Goal: Task Accomplishment & Management: Complete application form

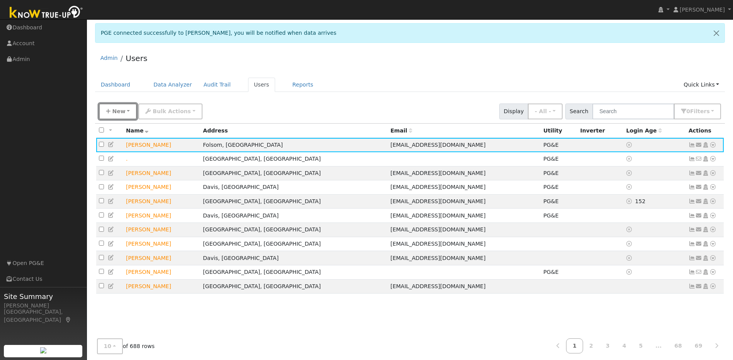
click at [123, 111] on span "New" at bounding box center [118, 111] width 13 height 6
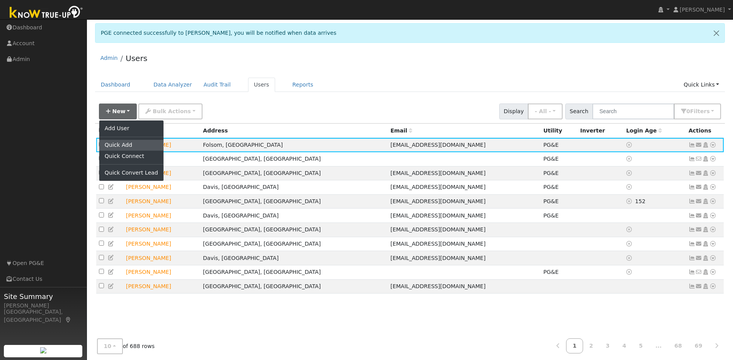
click at [122, 143] on link "Quick Add" at bounding box center [131, 145] width 64 height 11
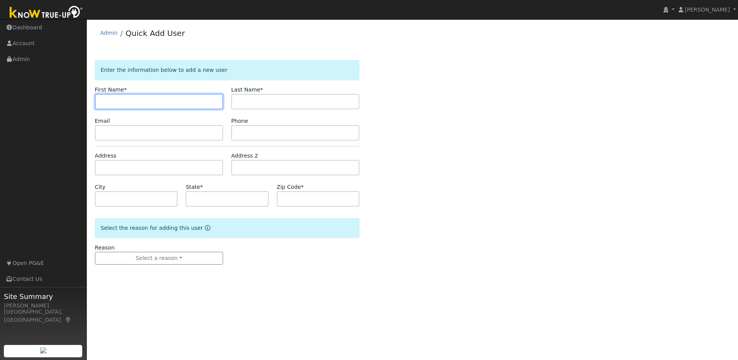
paste input "Ergit"
type input "Ergit"
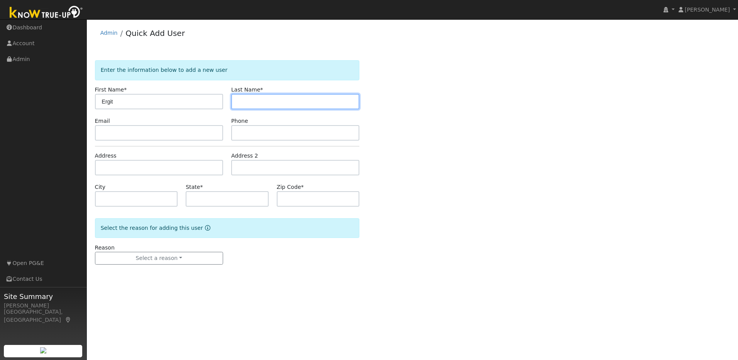
click at [346, 103] on input "text" at bounding box center [295, 101] width 128 height 15
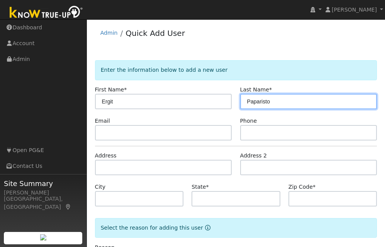
type input "Paparisto"
click at [349, 38] on div "Admin Quick Add User" at bounding box center [236, 35] width 282 height 24
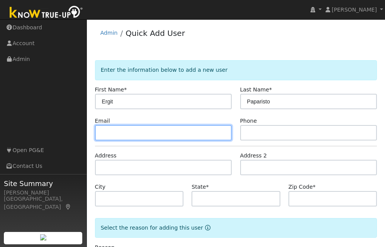
click at [191, 137] on input "text" at bounding box center [163, 132] width 137 height 15
paste input "[EMAIL_ADDRESS][DOMAIN_NAME]"
type input "[EMAIL_ADDRESS][DOMAIN_NAME]"
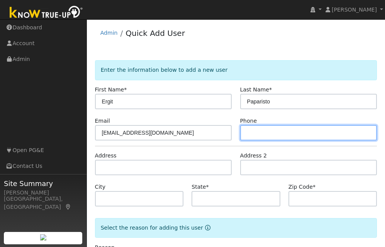
click at [268, 129] on input "text" at bounding box center [308, 132] width 137 height 15
paste input "[EMAIL_ADDRESS][DOMAIN_NAME]"
type input "[EMAIL_ADDRESS][DOMAIN_NAME]"
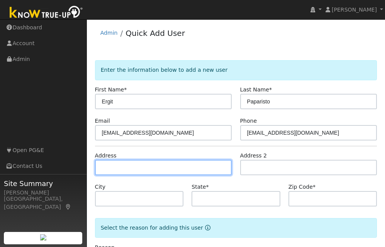
click at [169, 170] on input "text" at bounding box center [163, 167] width 137 height 15
paste input "9034 Rich Borough Way"
type input "[STREET_ADDRESS]"
type input "[GEOGRAPHIC_DATA]"
type input "CA"
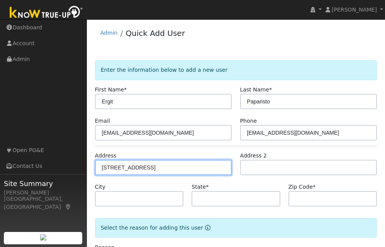
type input "95624"
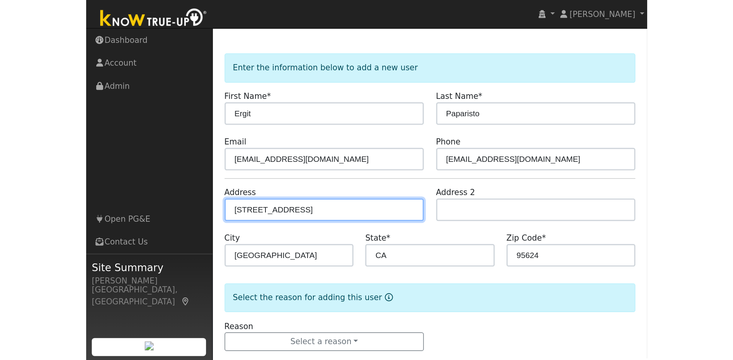
scroll to position [37, 0]
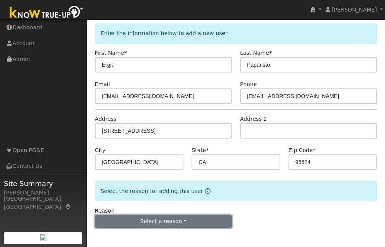
click at [172, 223] on button "Select a reason" at bounding box center [163, 221] width 137 height 13
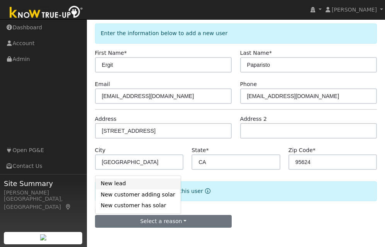
click at [115, 184] on link "New lead" at bounding box center [137, 183] width 85 height 11
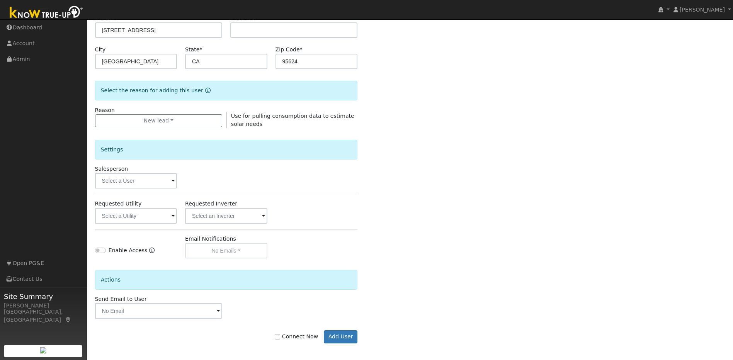
scroll to position [140, 0]
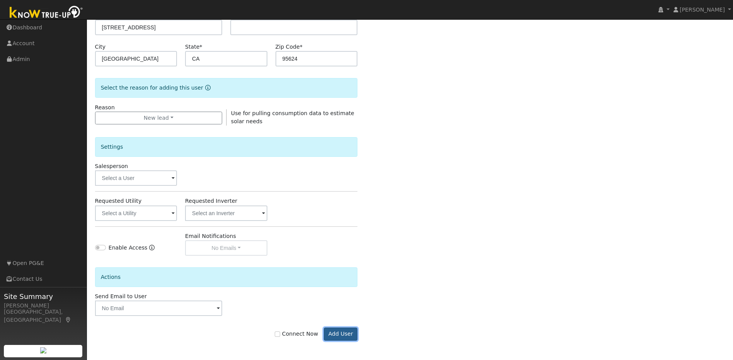
click at [345, 327] on button "Add User" at bounding box center [341, 333] width 34 height 13
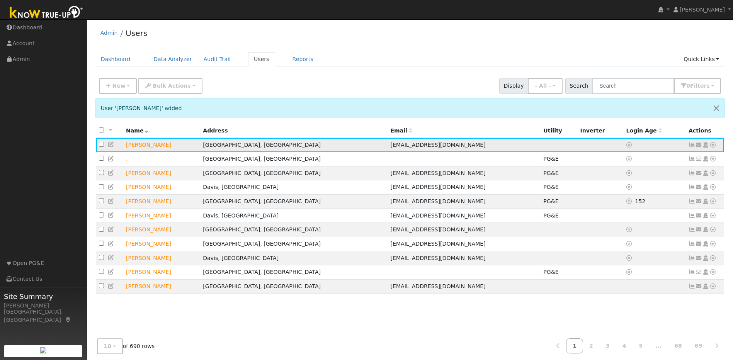
click at [109, 144] on icon at bounding box center [111, 144] width 7 height 5
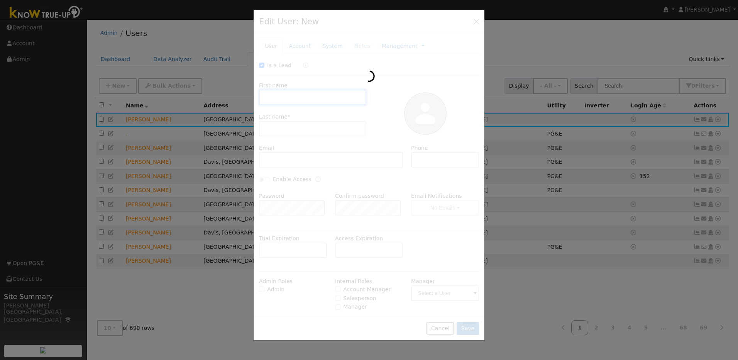
checkbox input "true"
type input "Ergit"
type input "Paparisto"
type input "[EMAIL_ADDRESS][DOMAIN_NAME]"
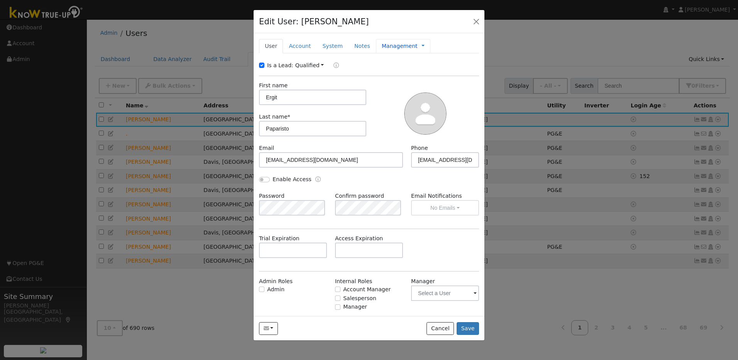
click at [386, 45] on link "Management" at bounding box center [400, 46] width 36 height 8
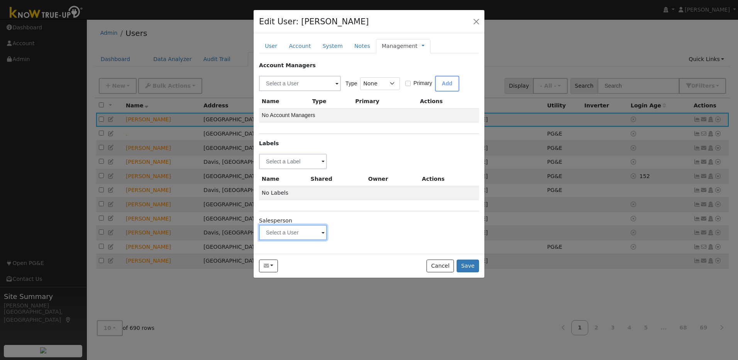
click at [316, 233] on input "text" at bounding box center [293, 232] width 68 height 15
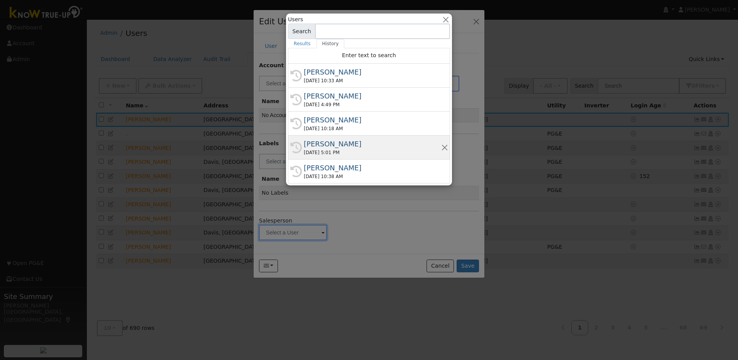
click at [341, 150] on div "09/08/2025 5:01 PM" at bounding box center [372, 152] width 137 height 7
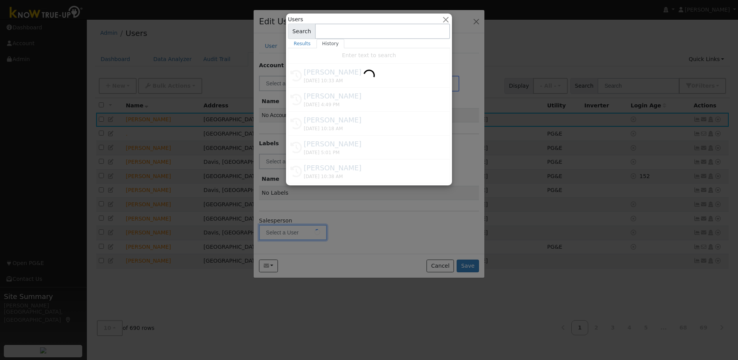
type input "Munro Boyd"
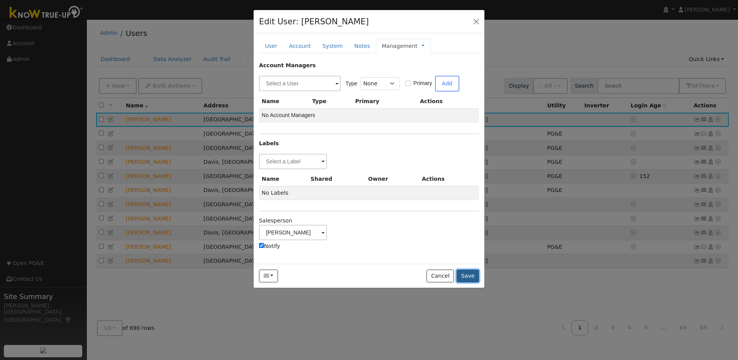
click at [472, 275] on button "Save" at bounding box center [468, 276] width 22 height 13
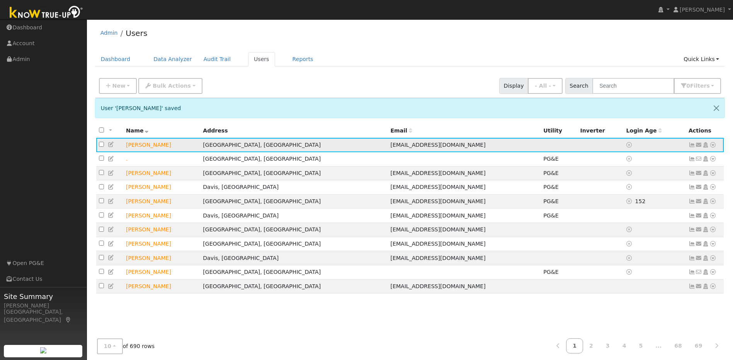
click at [712, 146] on icon at bounding box center [712, 144] width 7 height 5
click at [646, 39] on div "Admin Users" at bounding box center [410, 35] width 630 height 24
click at [713, 146] on icon at bounding box center [712, 144] width 7 height 5
click at [703, 187] on link "Interval Data" at bounding box center [690, 185] width 50 height 11
click at [713, 147] on icon at bounding box center [712, 144] width 7 height 5
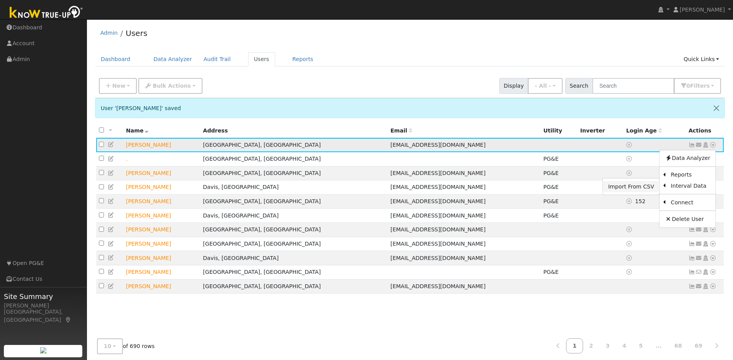
click at [648, 190] on link "Import From CSV" at bounding box center [630, 186] width 57 height 11
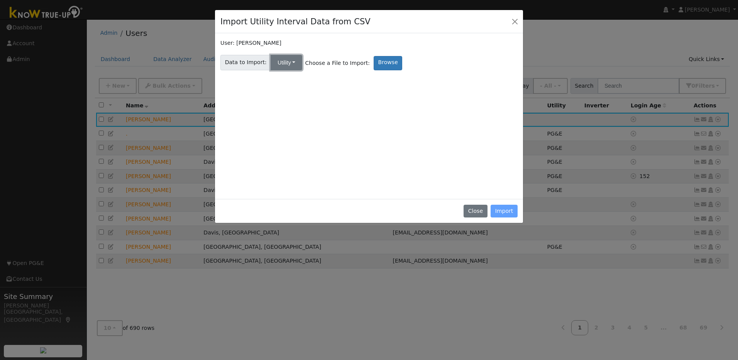
click at [283, 64] on button "Utility" at bounding box center [287, 62] width 32 height 15
click at [285, 79] on link "Utility" at bounding box center [293, 79] width 54 height 11
click at [374, 63] on label "Browse" at bounding box center [388, 63] width 29 height 14
click at [0, 0] on input "Browse" at bounding box center [0, 0] width 0 height 0
click at [499, 210] on div "Close Import" at bounding box center [369, 211] width 308 height 24
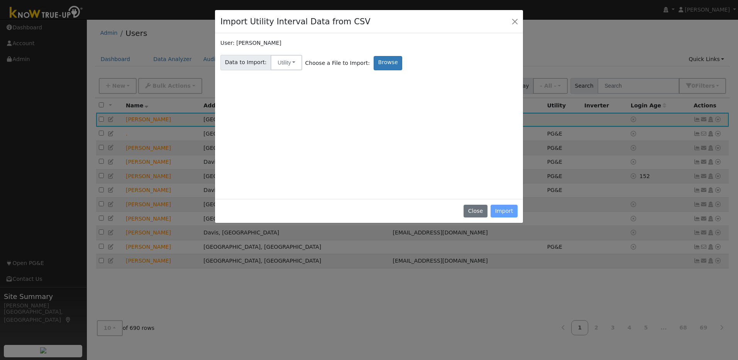
click at [502, 210] on div "Close Import" at bounding box center [369, 211] width 308 height 24
click at [374, 64] on label "Browse" at bounding box center [388, 63] width 29 height 14
click at [0, 0] on input "Browse" at bounding box center [0, 0] width 0 height 0
click at [516, 20] on button "Close" at bounding box center [515, 21] width 11 height 11
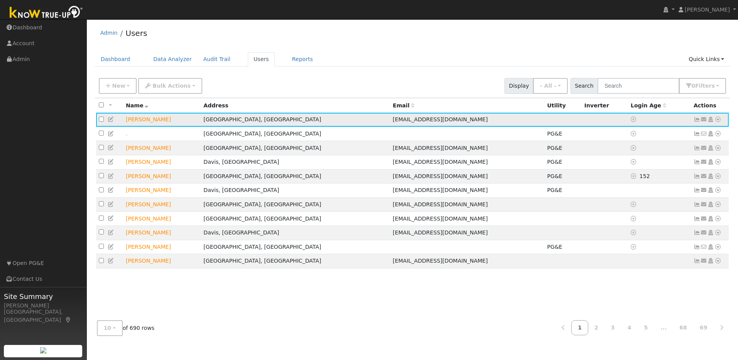
click at [718, 120] on icon at bounding box center [718, 119] width 7 height 5
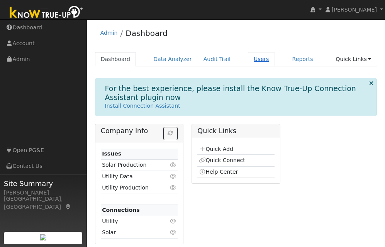
click at [250, 61] on link "Users" at bounding box center [261, 59] width 27 height 14
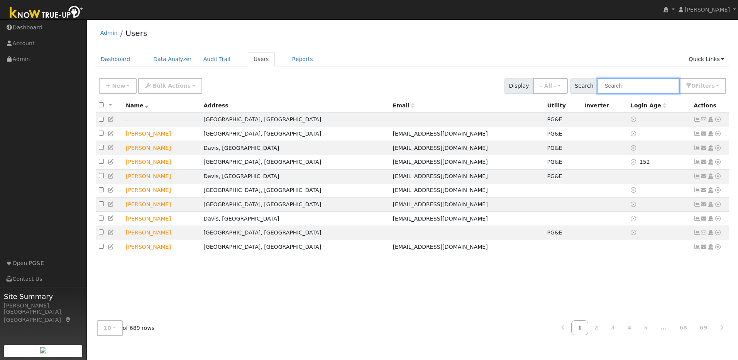
click at [390, 85] on input "text" at bounding box center [639, 86] width 82 height 16
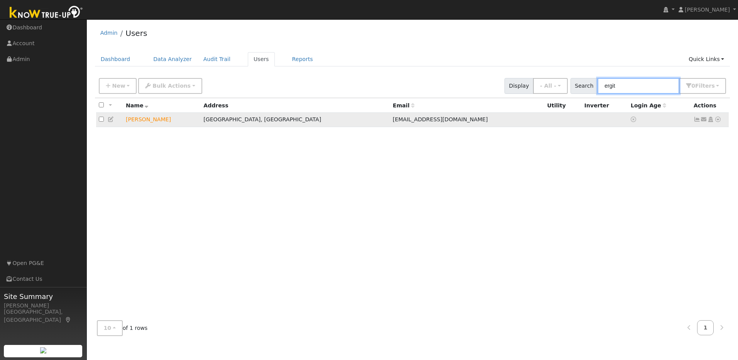
type input "ergit"
click at [390, 122] on icon at bounding box center [718, 119] width 7 height 5
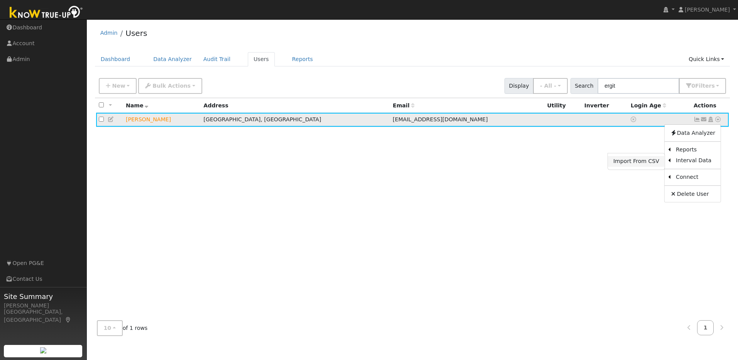
click at [390, 165] on link "Import From CSV" at bounding box center [636, 161] width 57 height 11
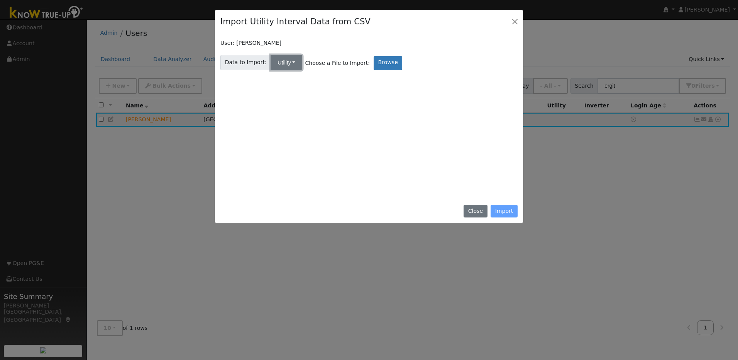
click at [289, 63] on button "Utility" at bounding box center [287, 62] width 32 height 15
click at [288, 78] on link "Utility" at bounding box center [293, 79] width 54 height 11
click at [379, 65] on label "Browse" at bounding box center [388, 63] width 29 height 14
click at [0, 0] on input "Browse" at bounding box center [0, 0] width 0 height 0
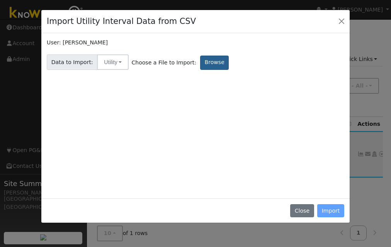
click at [200, 64] on label "Browse" at bounding box center [214, 63] width 29 height 14
click at [0, 0] on input "Browse" at bounding box center [0, 0] width 0 height 0
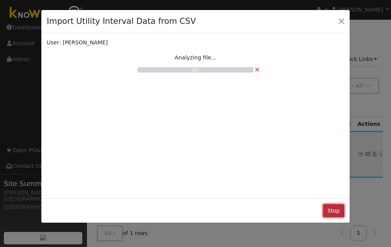
click at [336, 209] on button "Stop" at bounding box center [333, 210] width 21 height 13
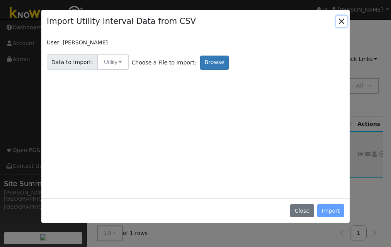
click at [343, 22] on button "Close" at bounding box center [341, 21] width 11 height 11
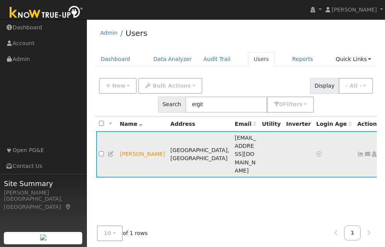
click at [357, 151] on icon at bounding box center [360, 153] width 7 height 5
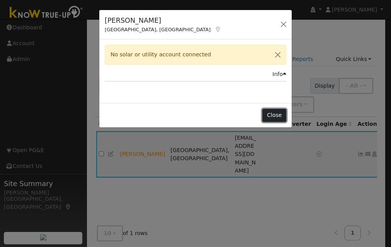
click at [267, 115] on button "Close" at bounding box center [274, 115] width 24 height 13
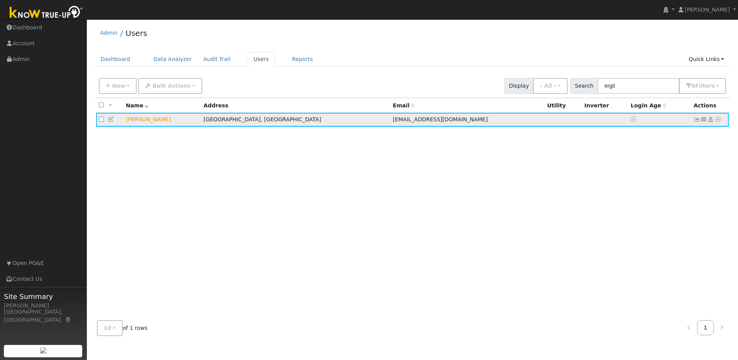
click at [390, 120] on icon at bounding box center [718, 119] width 7 height 5
click at [390, 163] on link "Import From CSV" at bounding box center [636, 161] width 57 height 11
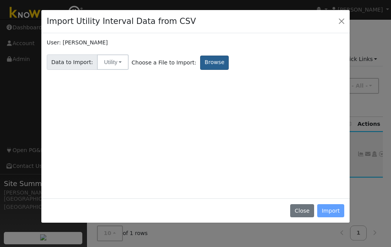
click at [207, 66] on label "Browse" at bounding box center [214, 63] width 29 height 14
click at [0, 0] on input "Browse" at bounding box center [0, 0] width 0 height 0
click at [111, 59] on button "Utility" at bounding box center [113, 61] width 32 height 15
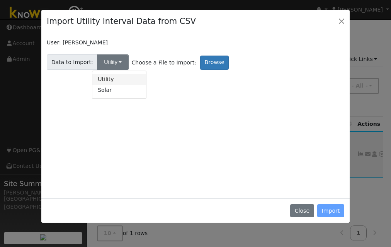
click at [111, 84] on link "Utility" at bounding box center [119, 79] width 54 height 11
click at [334, 209] on div "Close Import" at bounding box center [195, 210] width 308 height 24
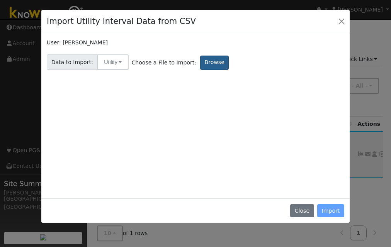
click at [209, 62] on label "Browse" at bounding box center [214, 63] width 29 height 14
click at [0, 0] on input "Browse" at bounding box center [0, 0] width 0 height 0
click at [332, 211] on div "Close Import" at bounding box center [195, 210] width 308 height 24
click at [202, 54] on div "Data to Import: Utility Utility Solar Choose a File to Import: Browse" at bounding box center [196, 61] width 300 height 18
click at [321, 212] on div "Close Import" at bounding box center [195, 210] width 308 height 24
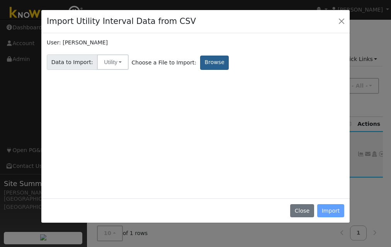
click at [204, 61] on label "Browse" at bounding box center [214, 63] width 29 height 14
click at [0, 0] on input "Browse" at bounding box center [0, 0] width 0 height 0
click at [343, 22] on button "Close" at bounding box center [341, 21] width 11 height 11
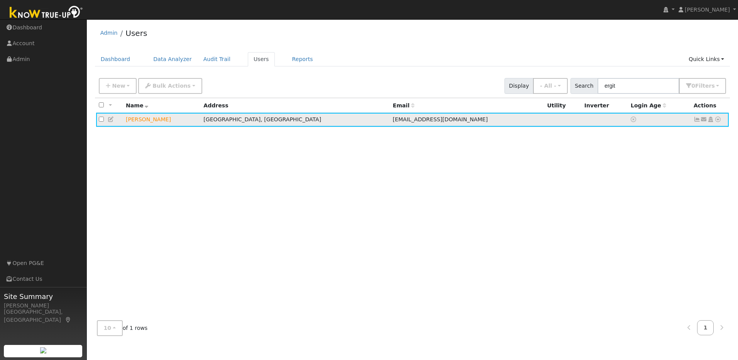
click at [390, 122] on icon at bounding box center [718, 119] width 7 height 5
click at [390, 178] on link "Utility" at bounding box center [638, 178] width 54 height 11
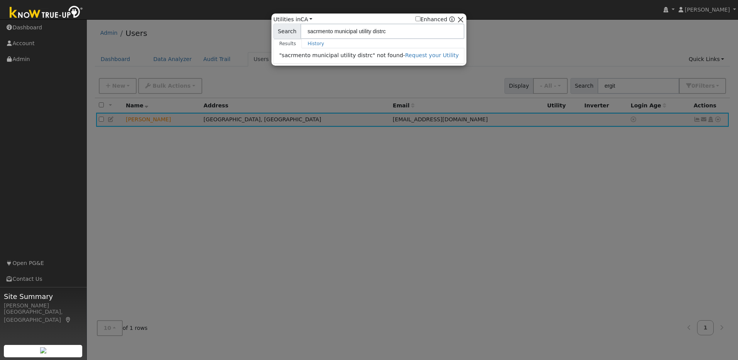
type input "sacrmento municipal utility distrc"
click at [390, 19] on button "button" at bounding box center [461, 19] width 8 height 8
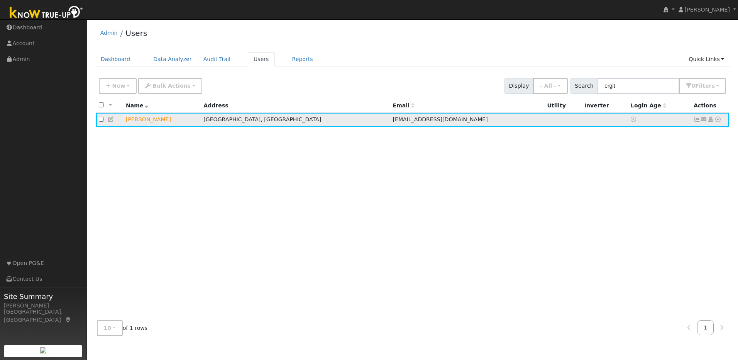
click at [390, 120] on icon at bounding box center [697, 119] width 7 height 5
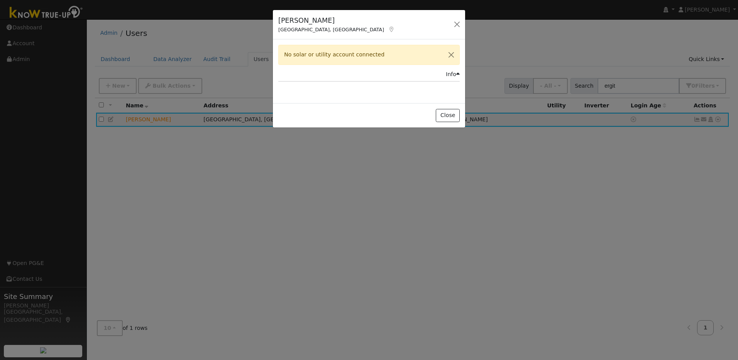
click at [390, 59] on div "No solar or utility account connected" at bounding box center [369, 55] width 182 height 20
click at [390, 118] on button "Close" at bounding box center [448, 115] width 24 height 13
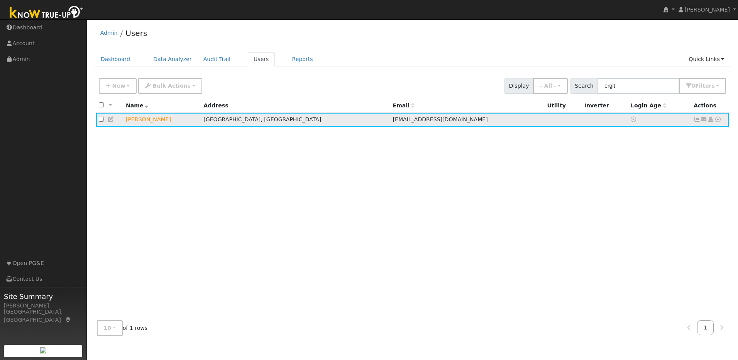
click at [390, 120] on icon at bounding box center [718, 119] width 7 height 5
click at [390, 162] on link "Import From CSV" at bounding box center [636, 161] width 57 height 11
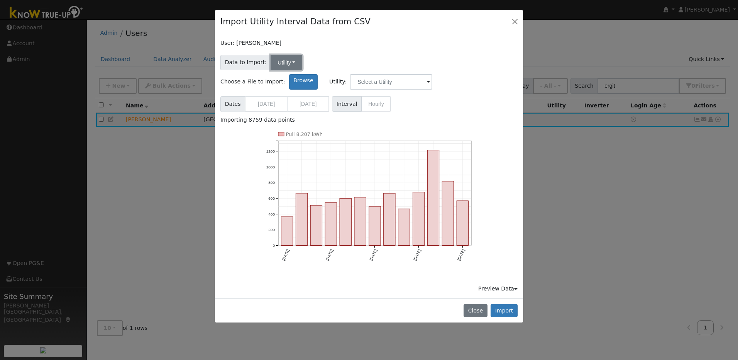
click at [280, 65] on button "Utility" at bounding box center [287, 62] width 32 height 15
click at [390, 116] on div "Importing 8759 data points Pull 8,207 kWh [DATE] Nov '[DATE] May '[DATE] 0 200 …" at bounding box center [369, 204] width 297 height 177
click at [390, 247] on button "Import" at bounding box center [504, 310] width 27 height 13
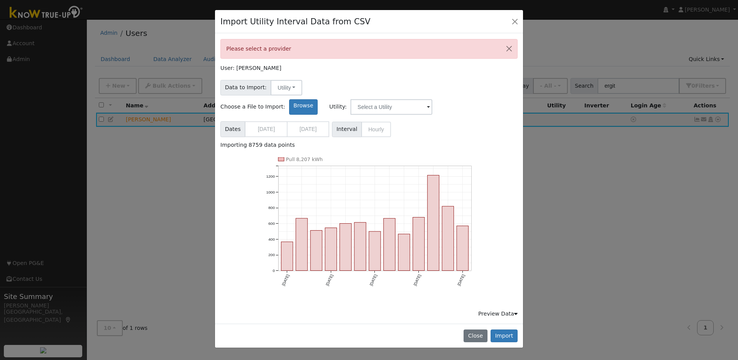
click at [390, 103] on span at bounding box center [428, 107] width 3 height 9
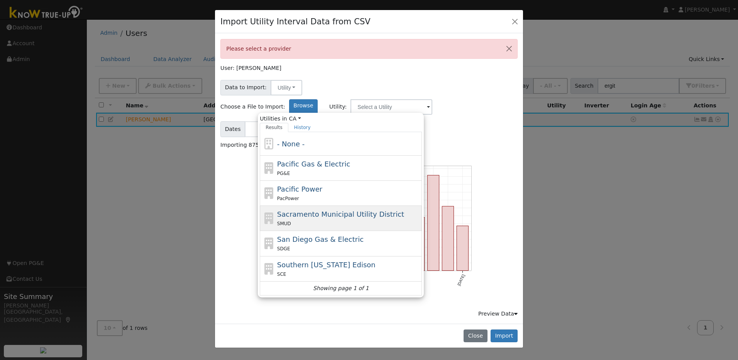
click at [390, 210] on span "Sacramento Municipal Utility District" at bounding box center [340, 214] width 127 height 8
type input "Sacramento Municipal Utility District"
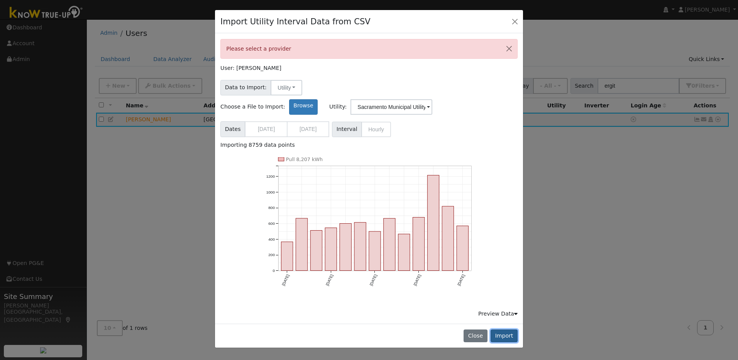
click at [390, 247] on button "Import" at bounding box center [504, 335] width 27 height 13
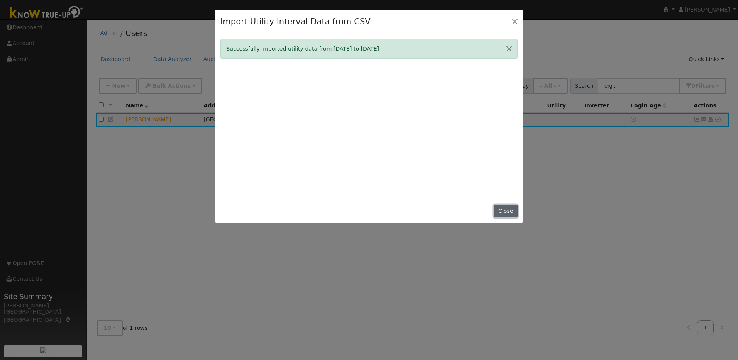
click at [390, 212] on button "Close" at bounding box center [506, 211] width 24 height 13
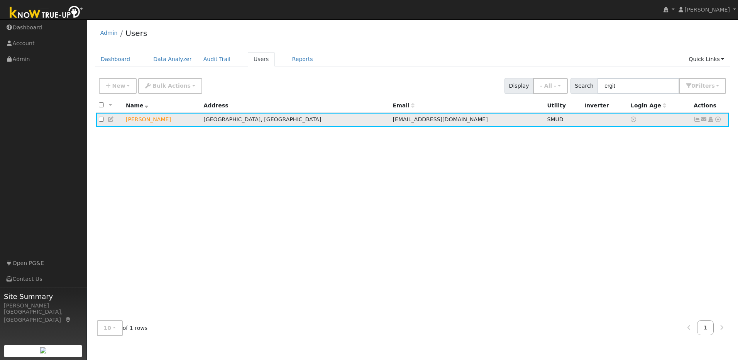
click at [390, 120] on icon at bounding box center [697, 119] width 7 height 5
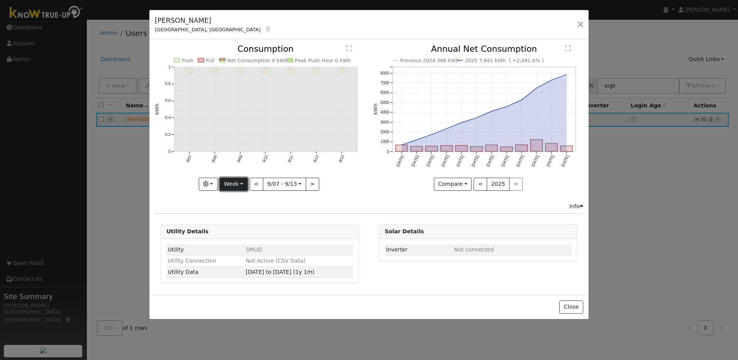
click at [237, 185] on button "Week" at bounding box center [234, 184] width 28 height 13
click at [243, 230] on link "Year" at bounding box center [247, 232] width 54 height 11
type input "[DATE]"
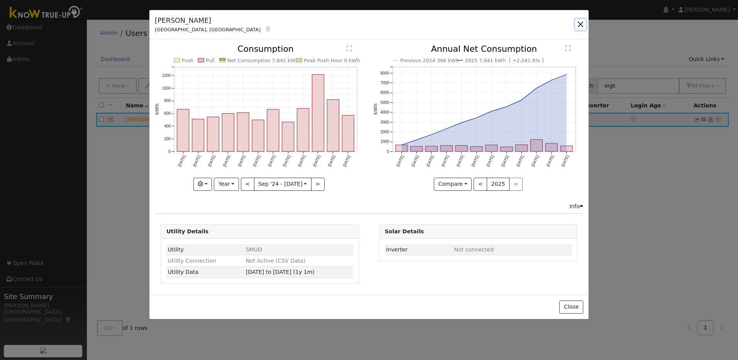
click at [390, 26] on button "button" at bounding box center [580, 24] width 11 height 11
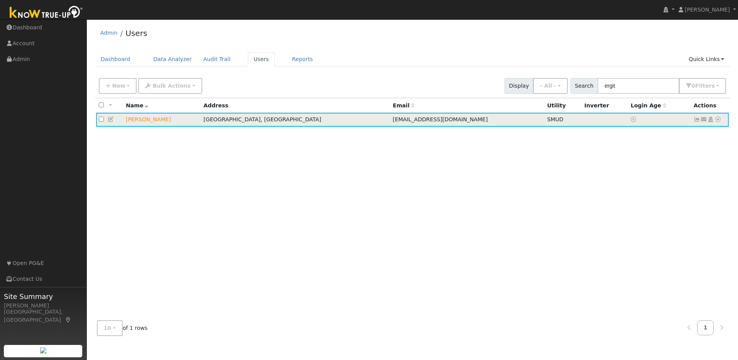
click at [390, 122] on icon at bounding box center [697, 119] width 7 height 5
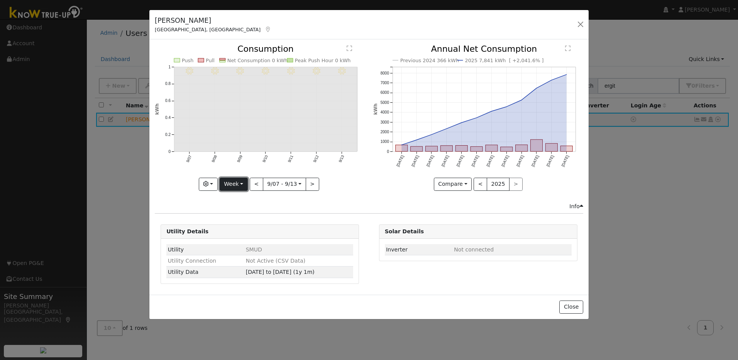
click at [230, 183] on button "Week" at bounding box center [234, 184] width 28 height 13
click at [246, 231] on link "Year" at bounding box center [247, 232] width 54 height 11
type input "[DATE]"
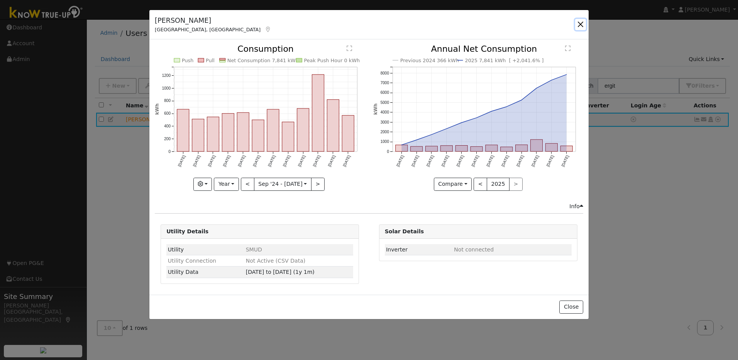
click at [390, 25] on button "button" at bounding box center [580, 24] width 11 height 11
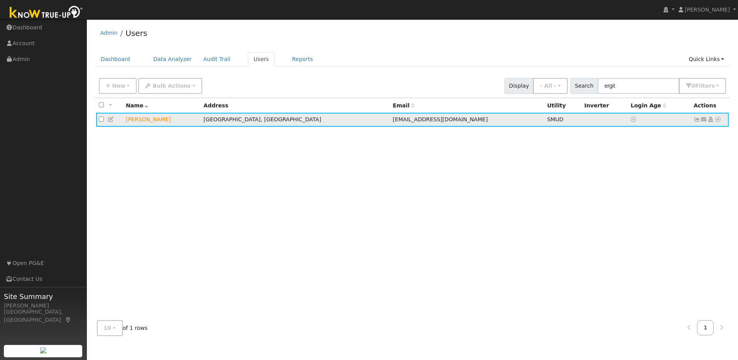
click at [390, 122] on icon at bounding box center [697, 119] width 7 height 5
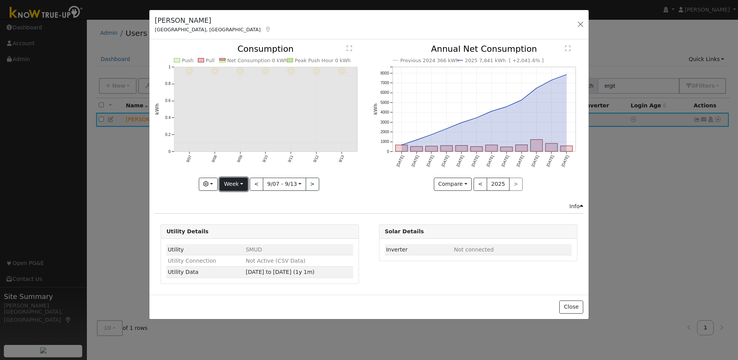
click at [244, 185] on button "Week" at bounding box center [234, 184] width 28 height 13
click at [238, 234] on link "Year" at bounding box center [247, 232] width 54 height 11
type input "[DATE]"
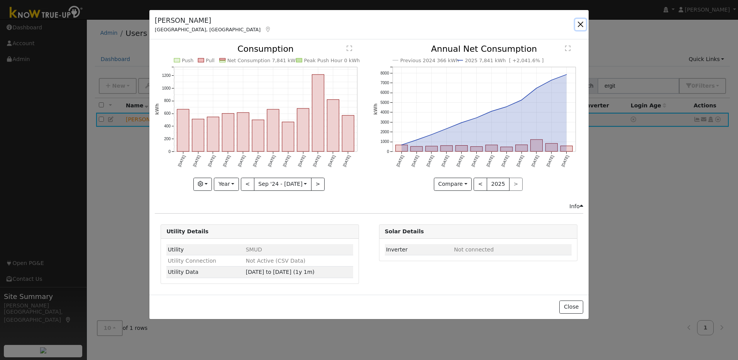
click at [390, 24] on button "button" at bounding box center [580, 24] width 11 height 11
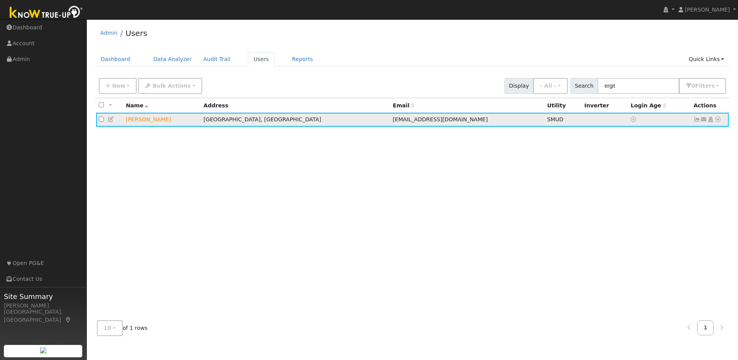
click at [390, 120] on icon at bounding box center [697, 119] width 7 height 5
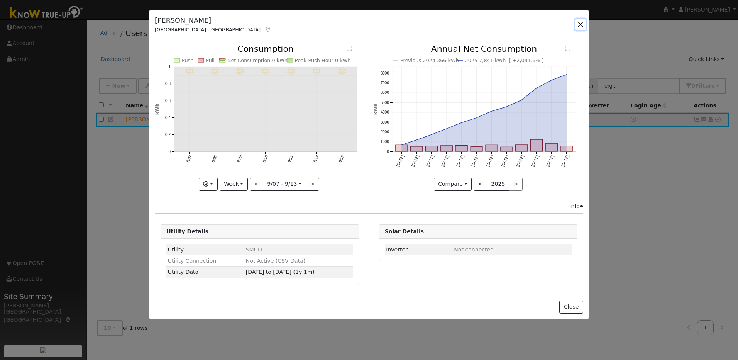
click at [390, 26] on button "button" at bounding box center [580, 24] width 11 height 11
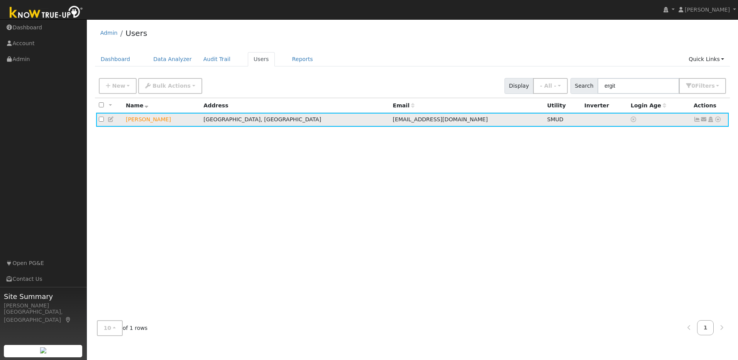
click at [390, 121] on icon at bounding box center [718, 119] width 7 height 5
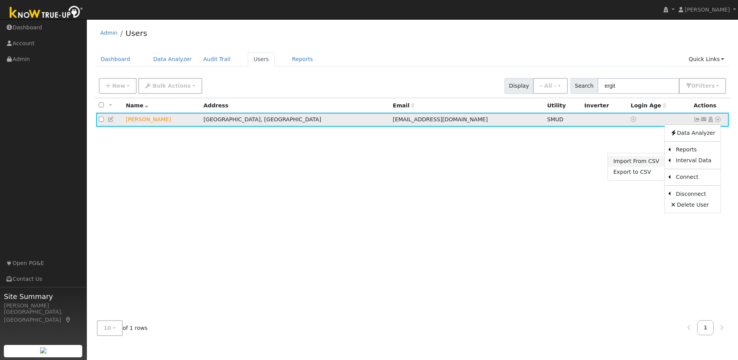
click at [390, 165] on link "Import From CSV" at bounding box center [636, 161] width 57 height 11
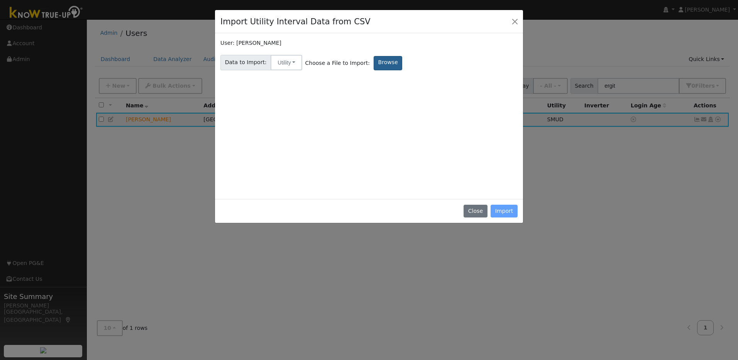
click at [374, 63] on label "Browse" at bounding box center [388, 63] width 29 height 14
click at [0, 0] on input "Browse" at bounding box center [0, 0] width 0 height 0
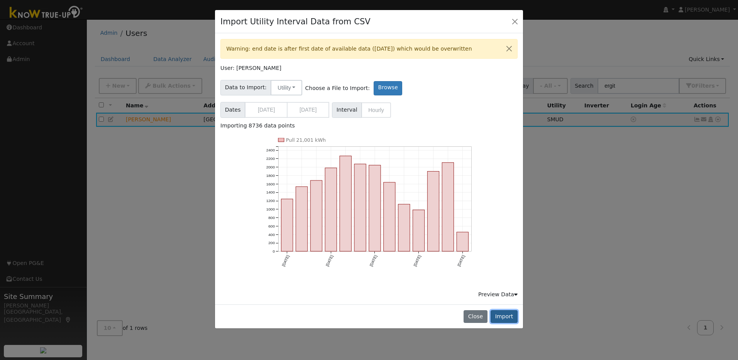
click at [390, 247] on button "Import" at bounding box center [504, 316] width 27 height 13
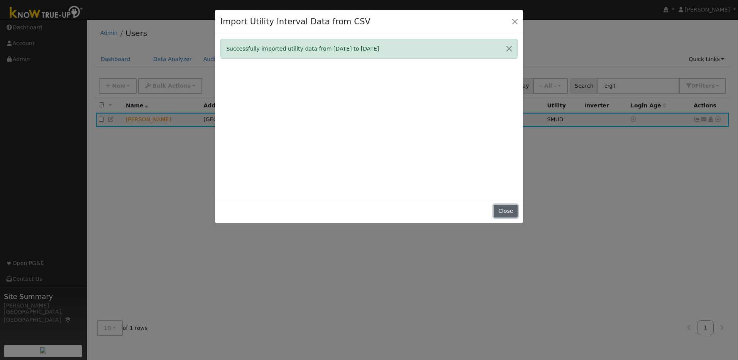
click at [390, 212] on button "Close" at bounding box center [506, 211] width 24 height 13
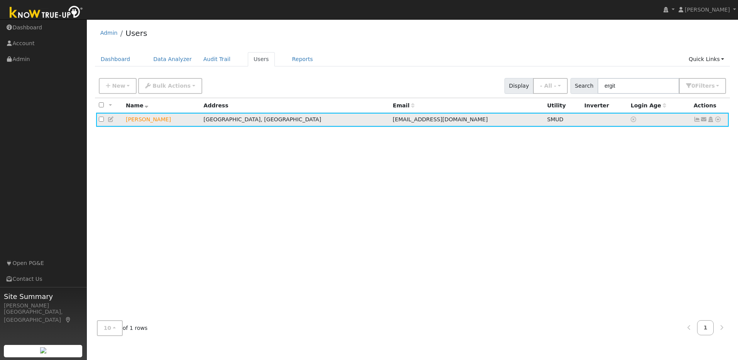
click at [390, 121] on icon at bounding box center [697, 119] width 7 height 5
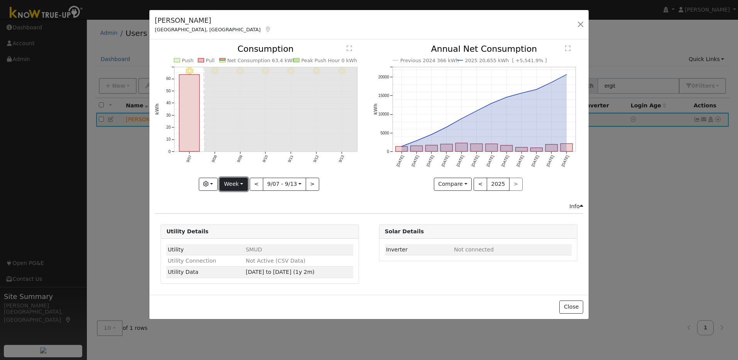
click at [241, 183] on button "Week" at bounding box center [234, 184] width 28 height 13
click at [245, 232] on link "Year" at bounding box center [247, 232] width 54 height 11
type input "[DATE]"
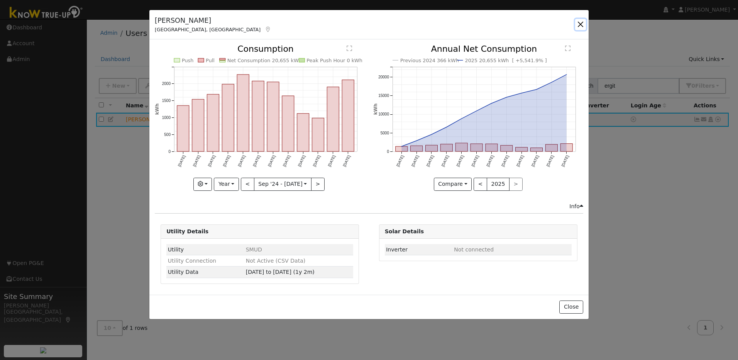
click at [390, 26] on button "button" at bounding box center [580, 24] width 11 height 11
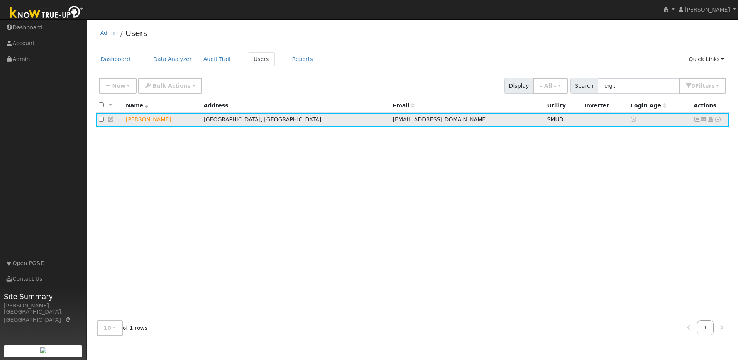
click at [390, 119] on icon at bounding box center [697, 119] width 7 height 5
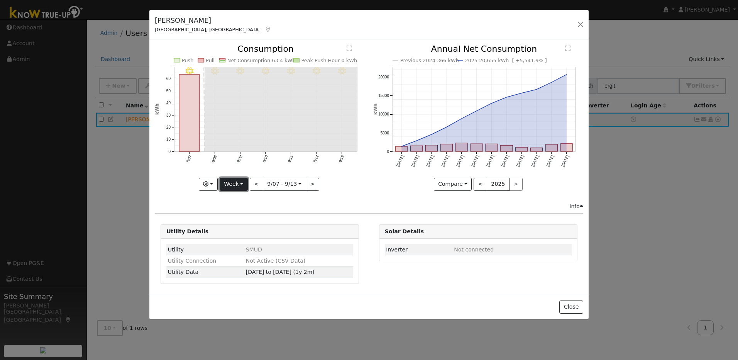
click at [244, 185] on button "Week" at bounding box center [234, 184] width 28 height 13
click at [241, 219] on link "Month" at bounding box center [247, 221] width 54 height 11
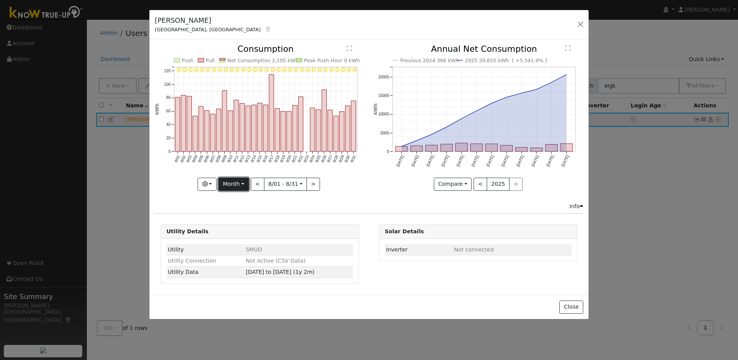
click at [231, 185] on button "Month" at bounding box center [234, 184] width 31 height 13
click at [236, 231] on link "Year" at bounding box center [246, 232] width 54 height 11
type input "[DATE]"
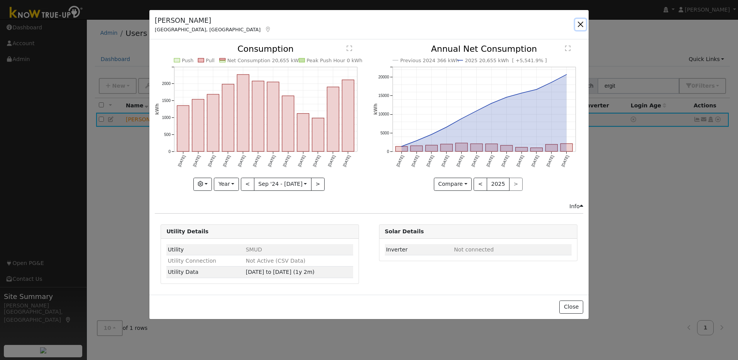
click at [390, 26] on button "button" at bounding box center [580, 24] width 11 height 11
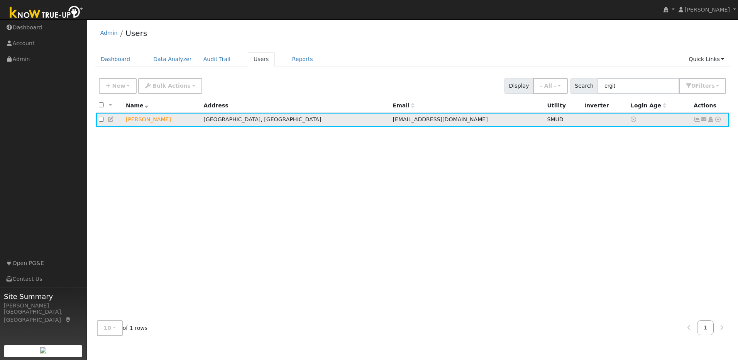
click at [390, 120] on icon at bounding box center [697, 119] width 7 height 5
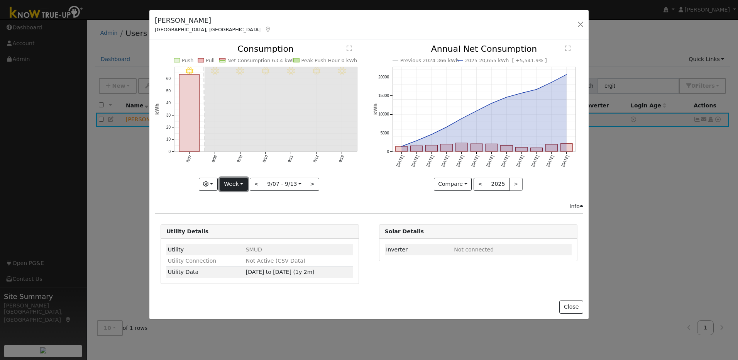
click at [239, 181] on button "Week" at bounding box center [234, 184] width 28 height 13
click at [247, 231] on link "Year" at bounding box center [247, 232] width 54 height 11
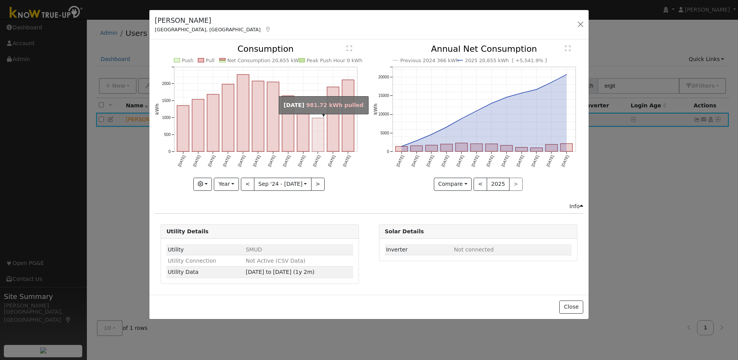
click at [317, 136] on rect "onclick=""" at bounding box center [318, 134] width 12 height 33
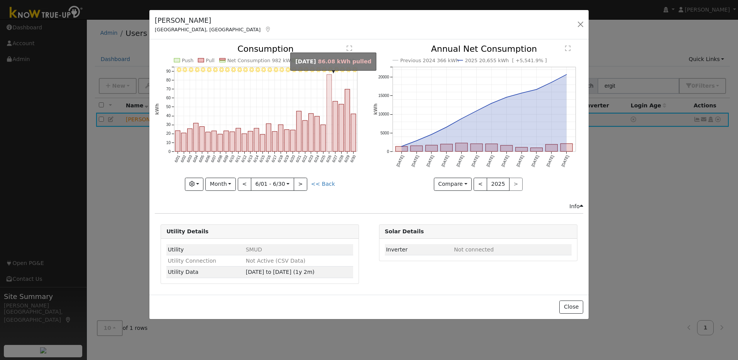
click at [329, 135] on rect "onclick=""" at bounding box center [329, 113] width 5 height 77
type input "[DATE]"
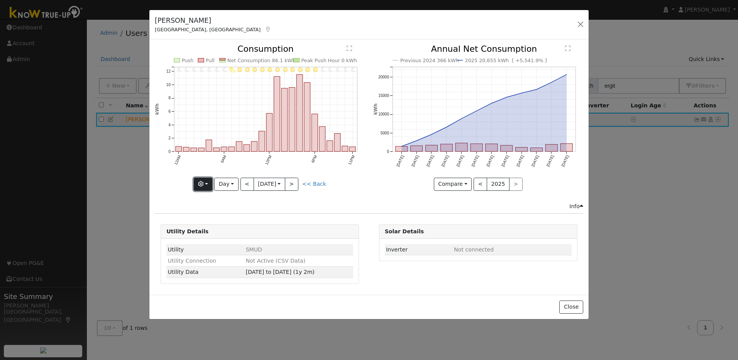
click at [201, 185] on icon "button" at bounding box center [200, 183] width 5 height 5
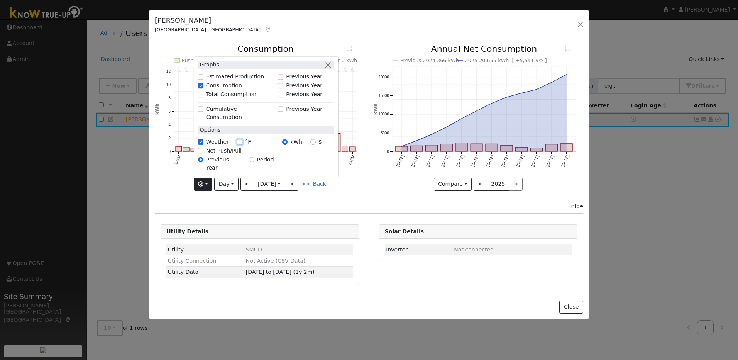
click at [238, 145] on input "°F" at bounding box center [239, 141] width 5 height 5
checkbox input "true"
click at [329, 69] on button "button" at bounding box center [328, 65] width 8 height 8
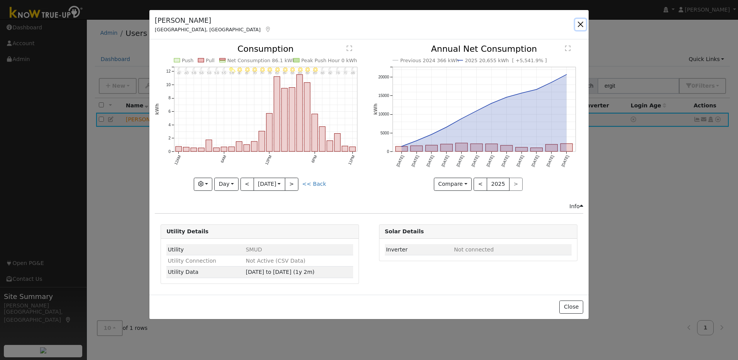
click at [390, 24] on button "button" at bounding box center [580, 24] width 11 height 11
